Goal: Transaction & Acquisition: Download file/media

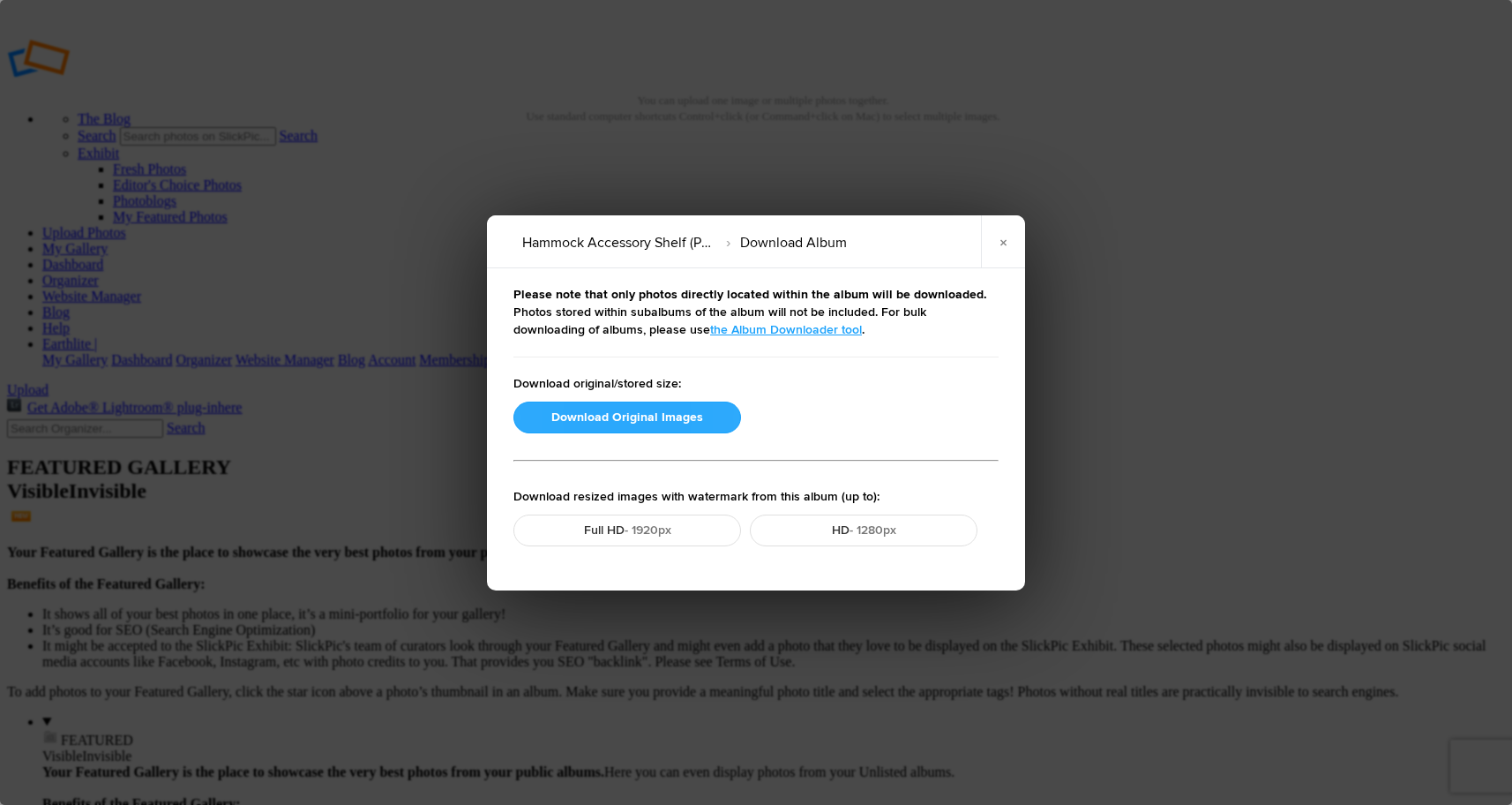
click at [635, 416] on button "Download Original Images" at bounding box center [627, 417] width 228 height 31
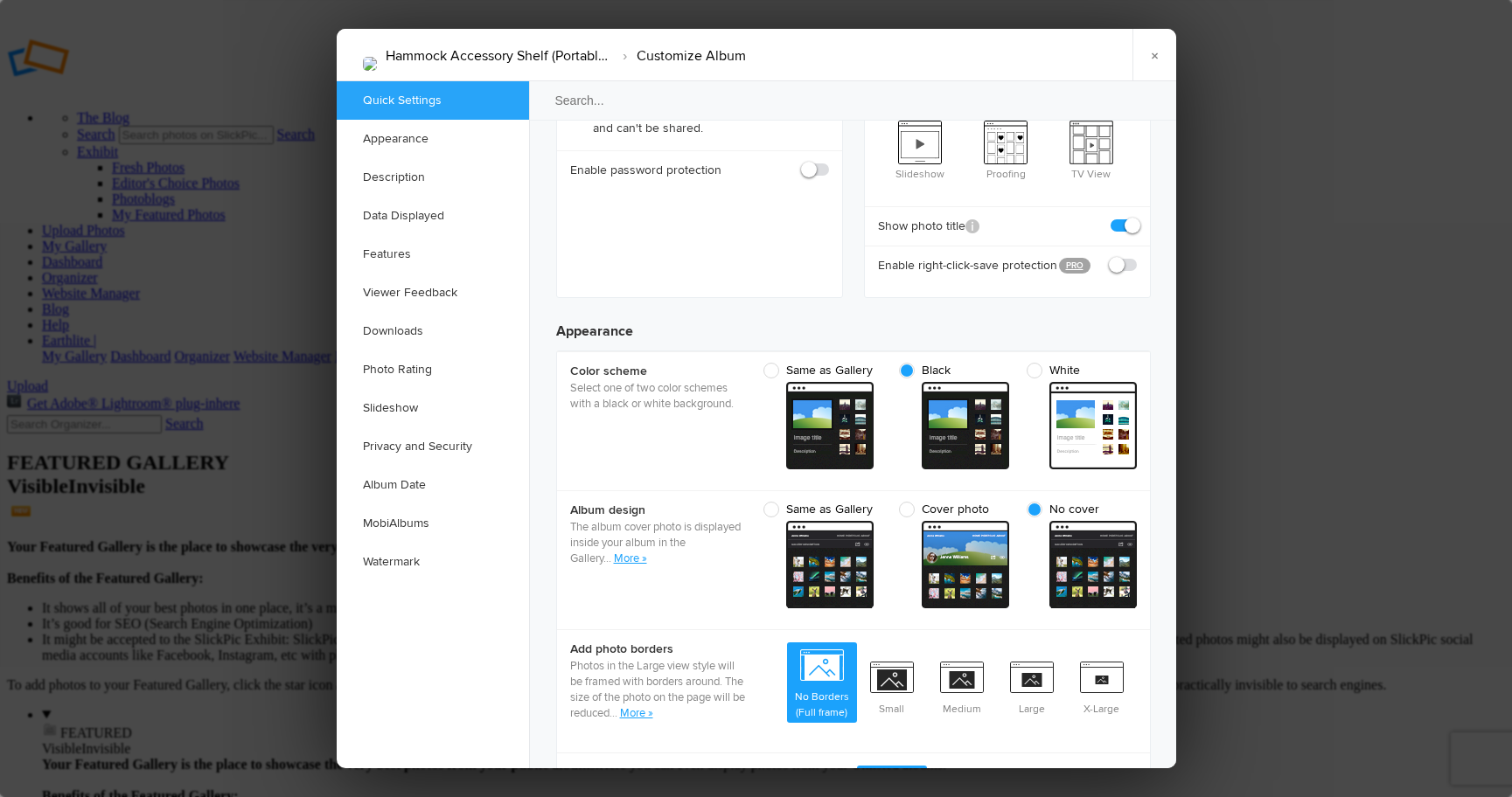
scroll to position [397, 0]
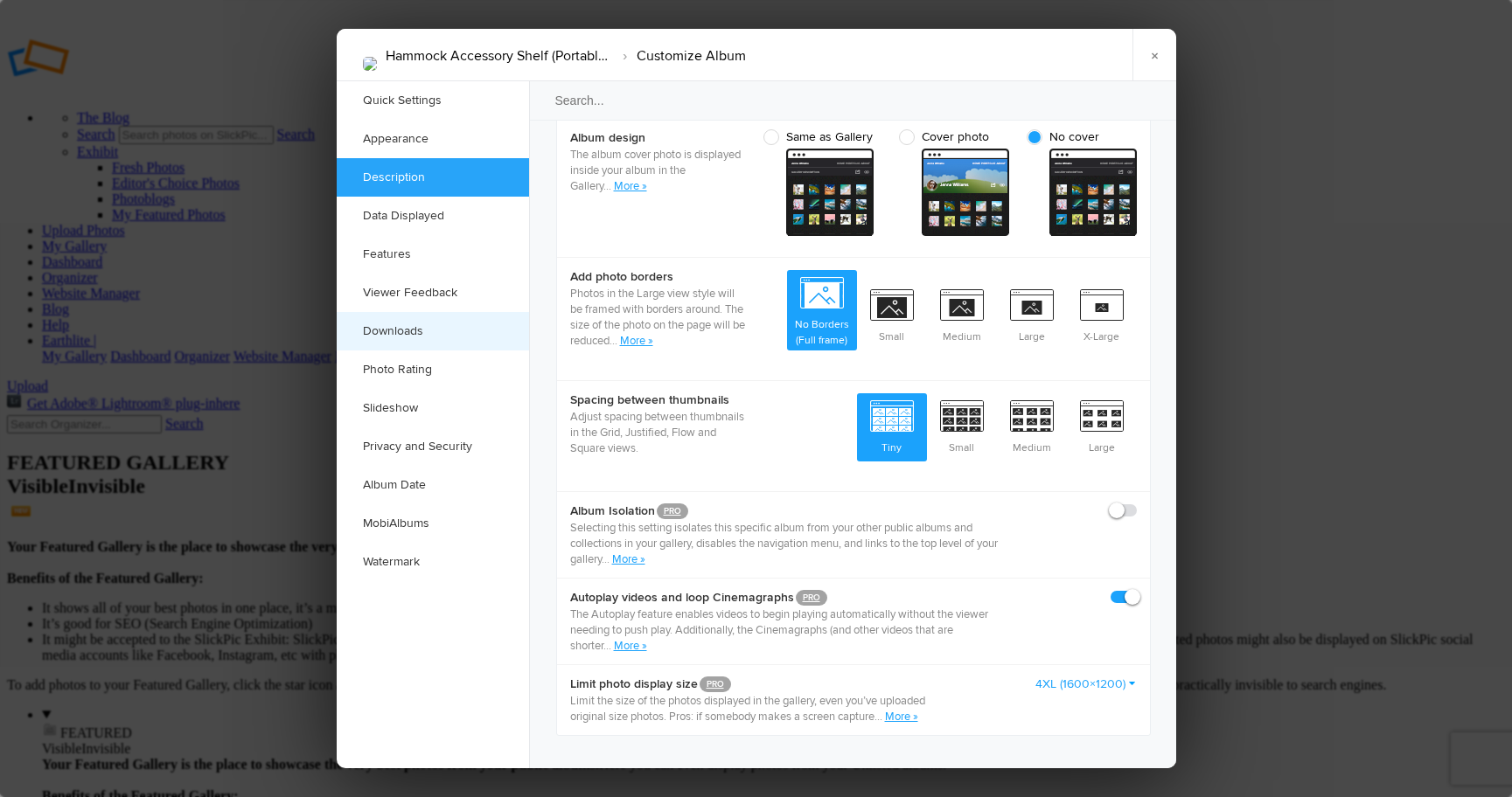
click at [467, 332] on link "Downloads" at bounding box center [433, 331] width 193 height 39
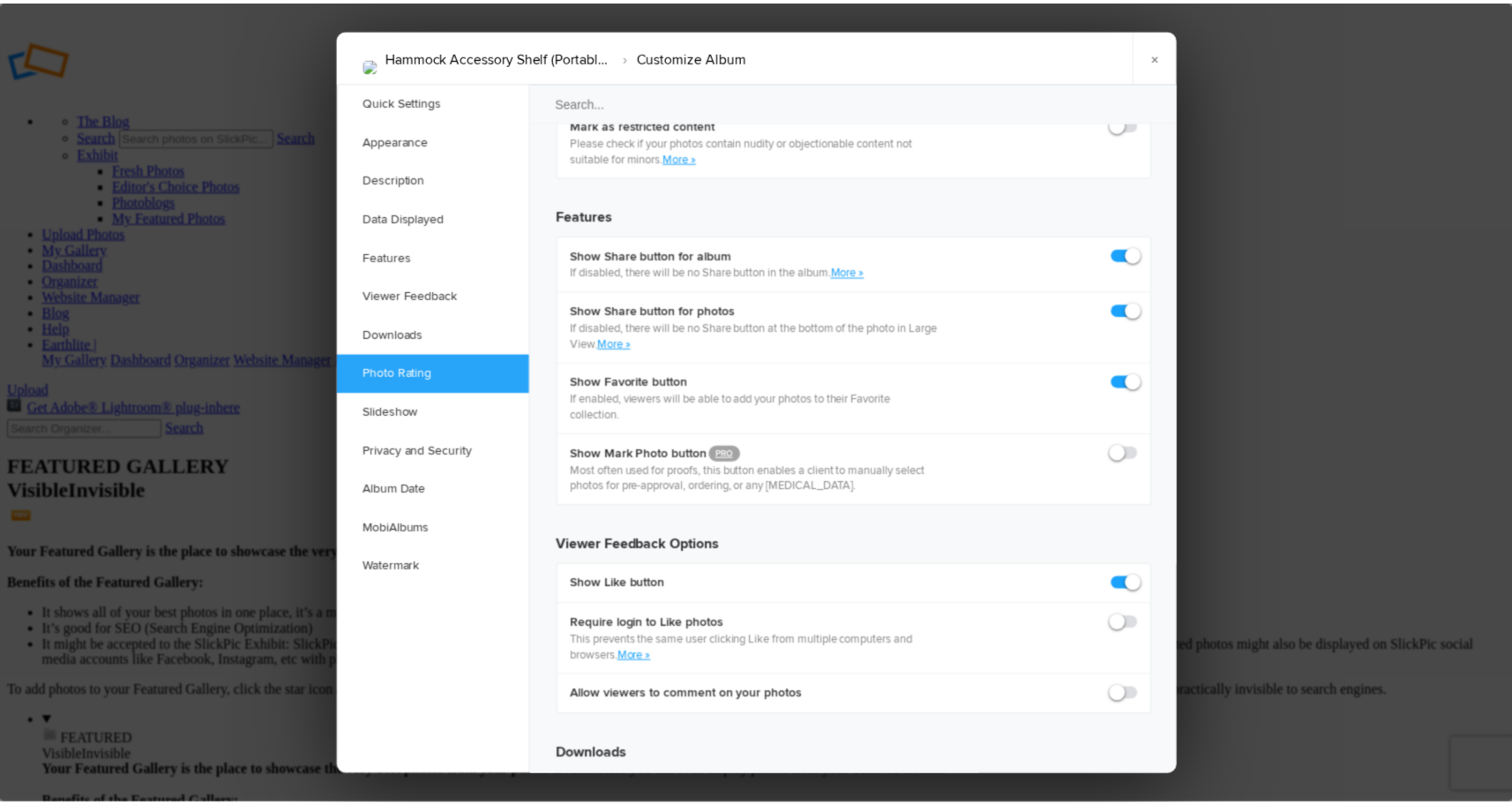
scroll to position [2945, 0]
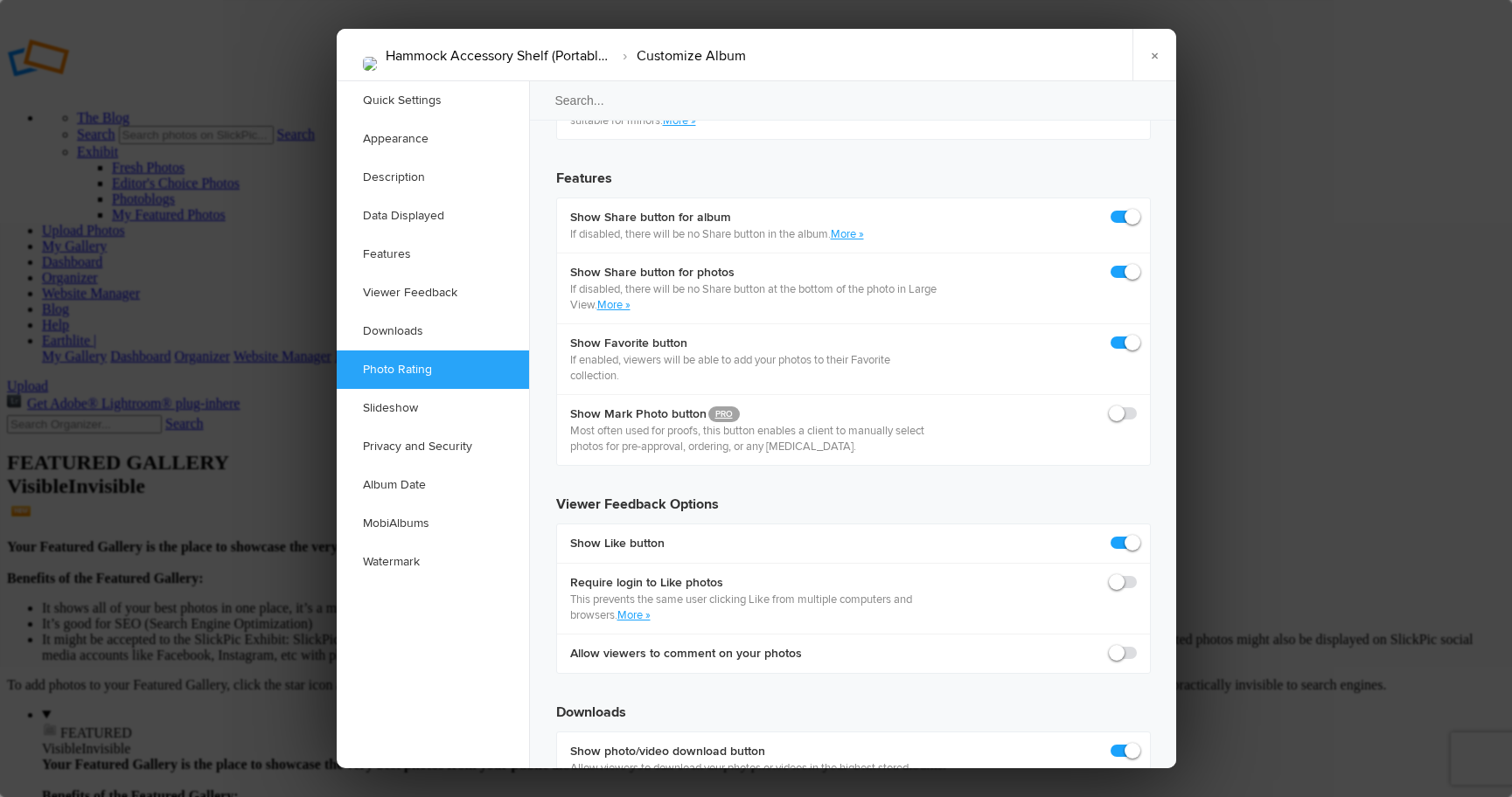
click at [1322, 490] on div at bounding box center [756, 398] width 1512 height 797
